Goal: Browse casually: Explore the website without a specific task or goal

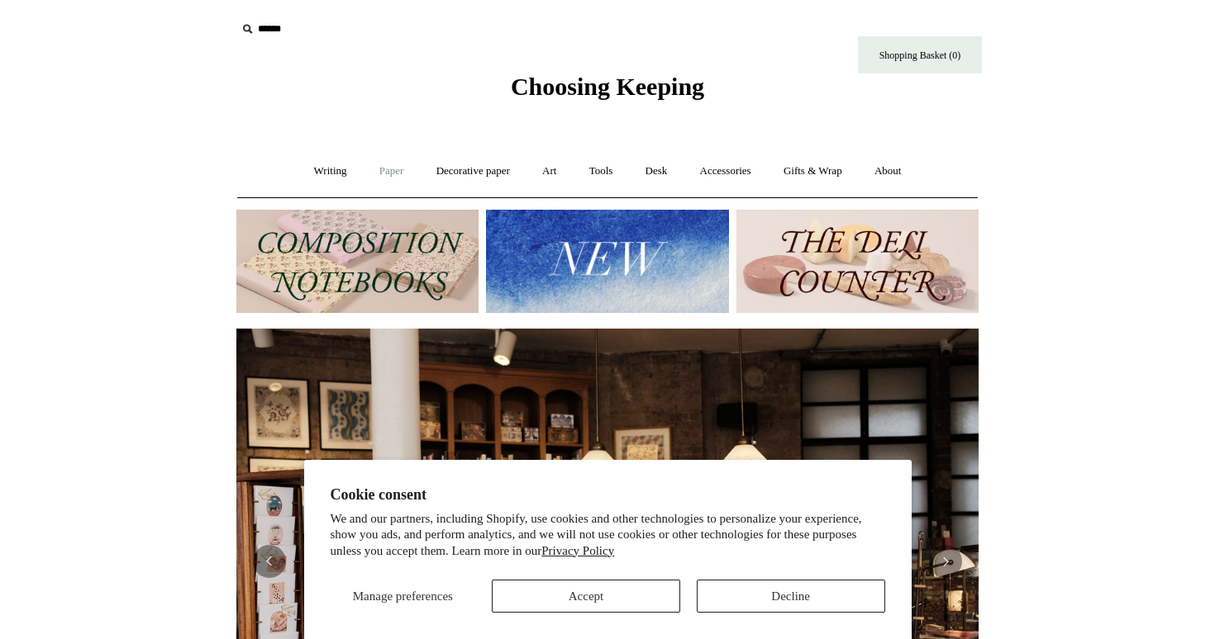
click at [392, 174] on link "Paper +" at bounding box center [391, 172] width 55 height 44
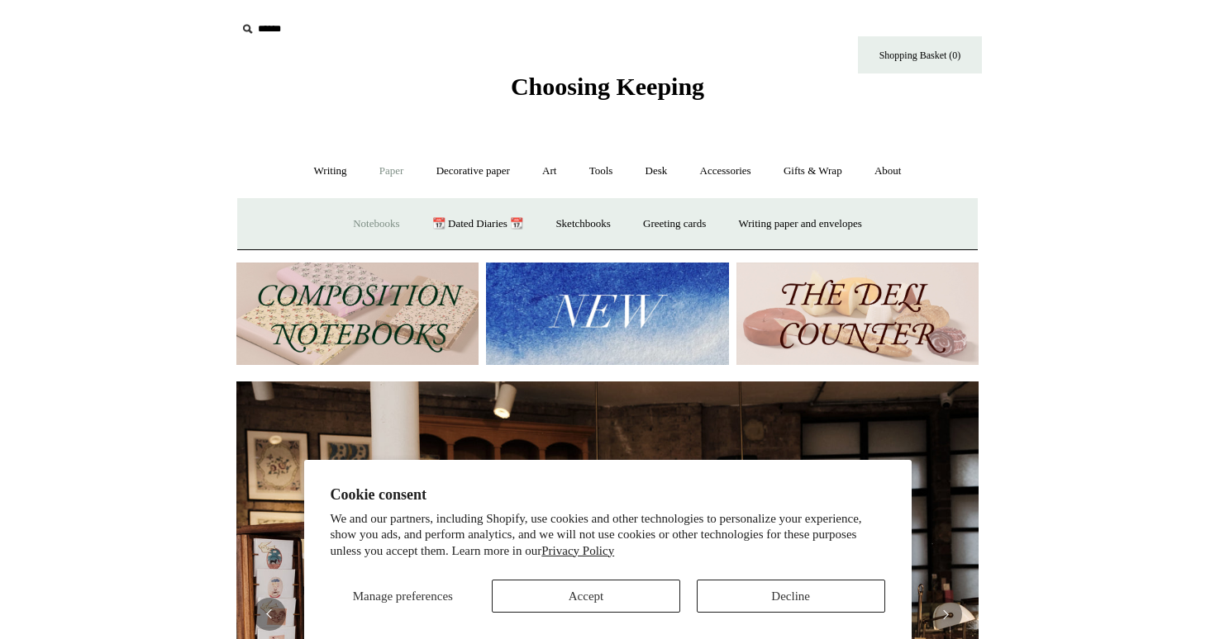
click at [358, 229] on link "Notebooks +" at bounding box center [376, 224] width 76 height 44
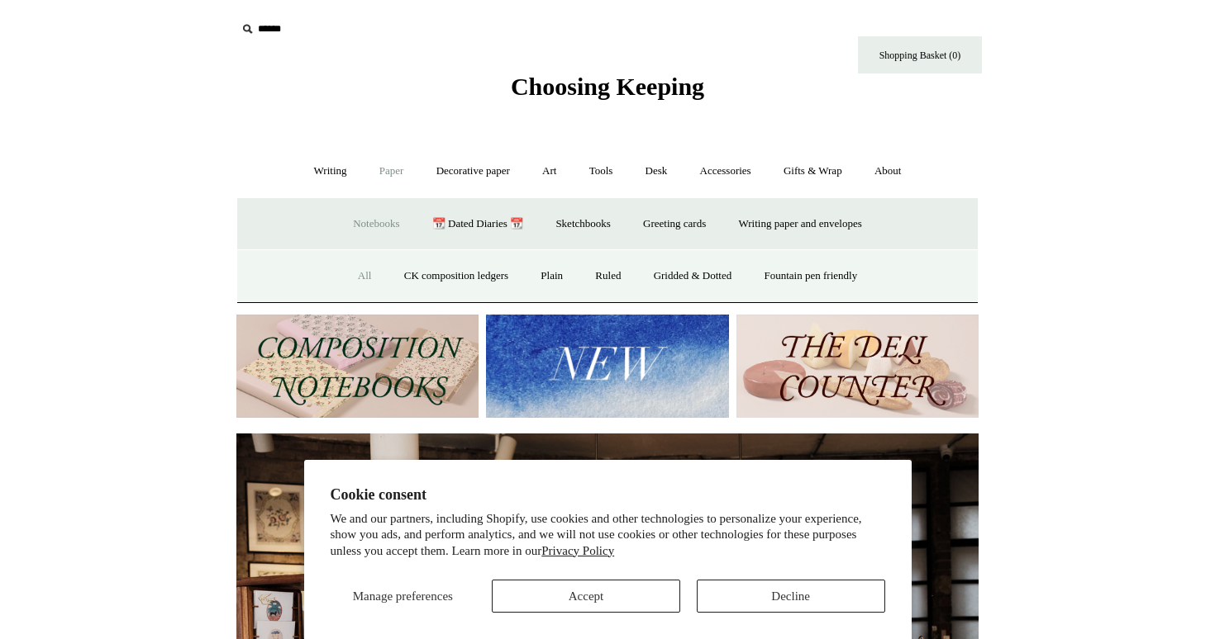
click at [359, 282] on link "All" at bounding box center [365, 276] width 44 height 44
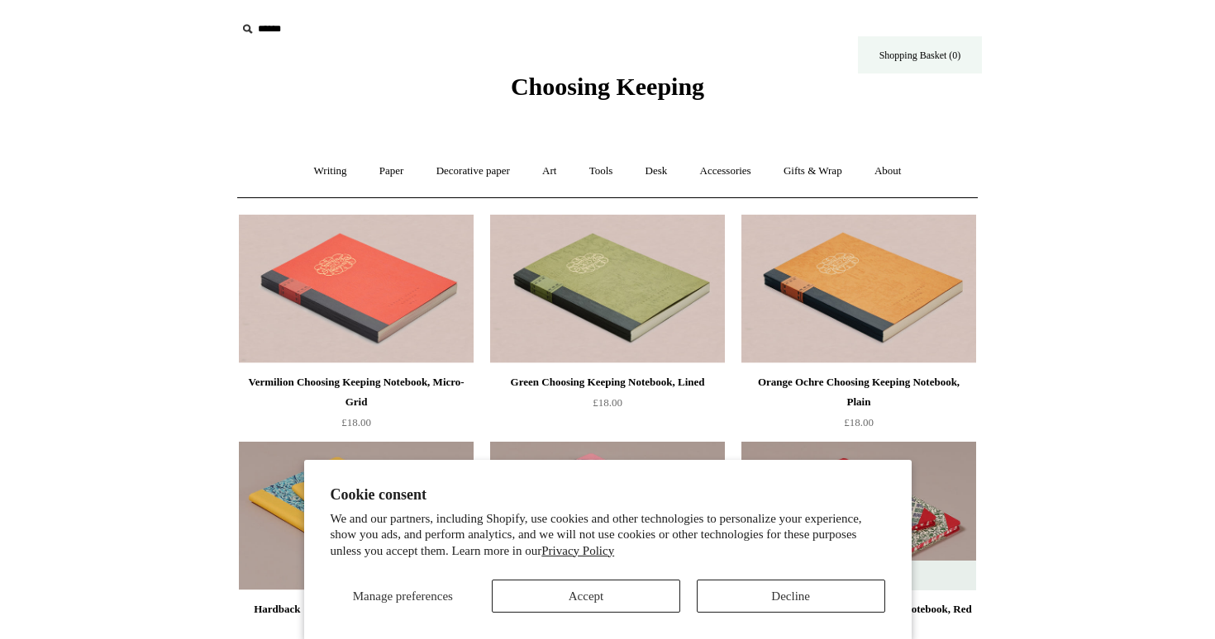
click at [875, 54] on link "Shopping Basket (0)" at bounding box center [920, 54] width 124 height 37
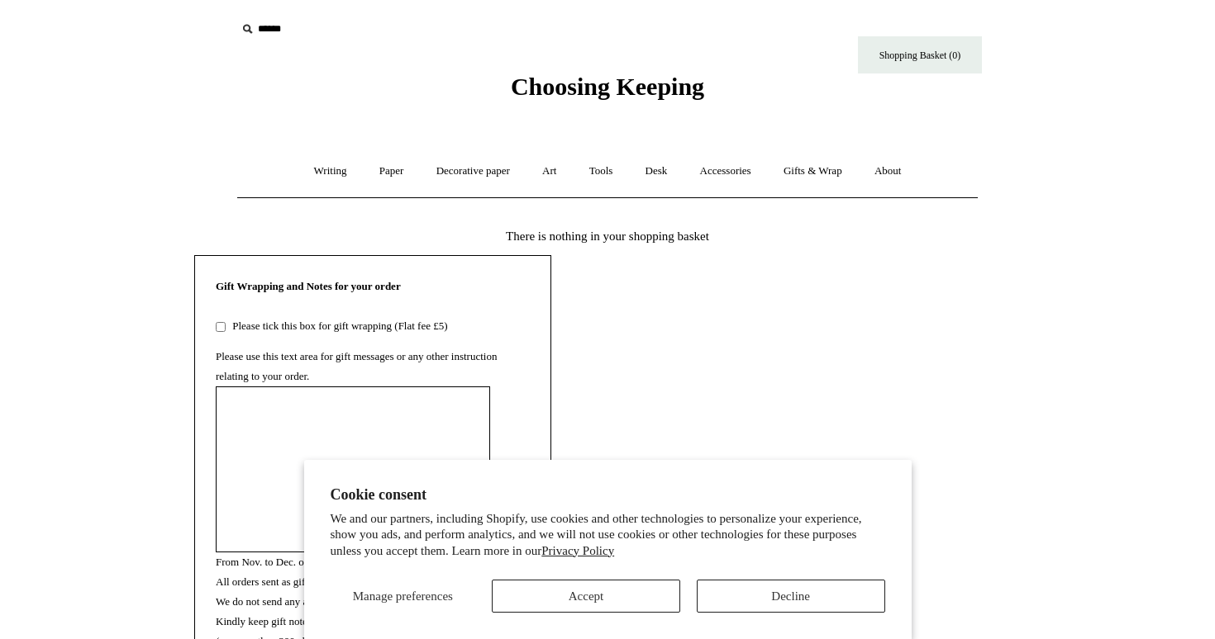
click at [577, 86] on span "Choosing Keeping" at bounding box center [607, 86] width 193 height 27
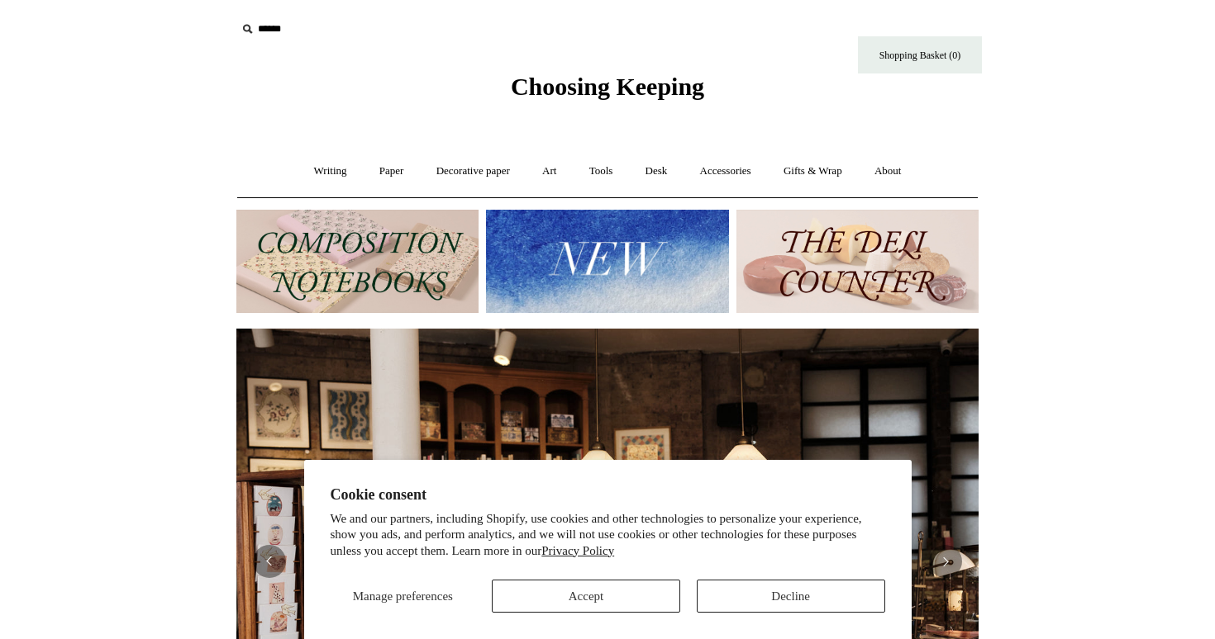
click at [640, 255] on img at bounding box center [607, 261] width 242 height 103
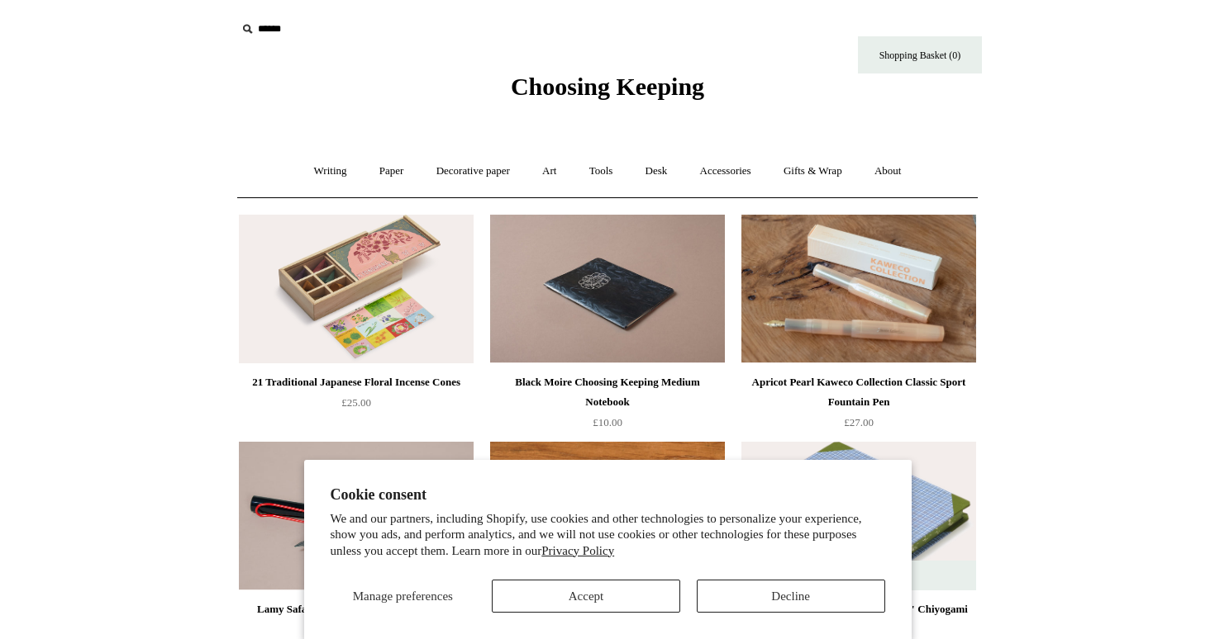
click at [664, 589] on button "Accept" at bounding box center [586, 596] width 188 height 33
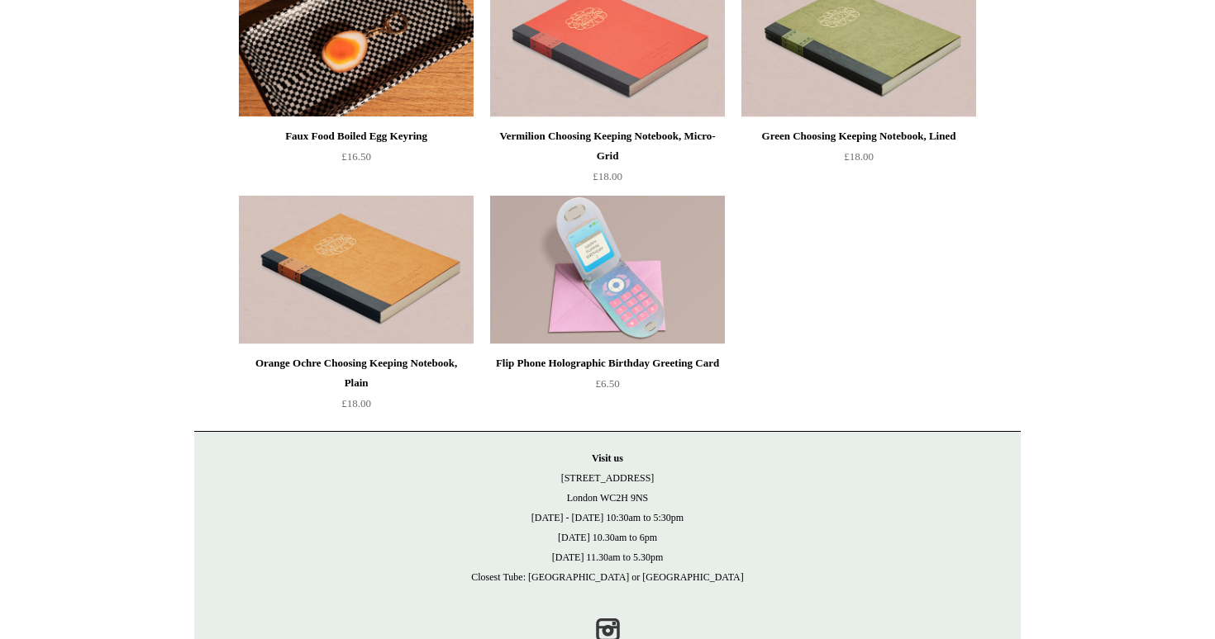
scroll to position [3477, 0]
